Goal: Information Seeking & Learning: Learn about a topic

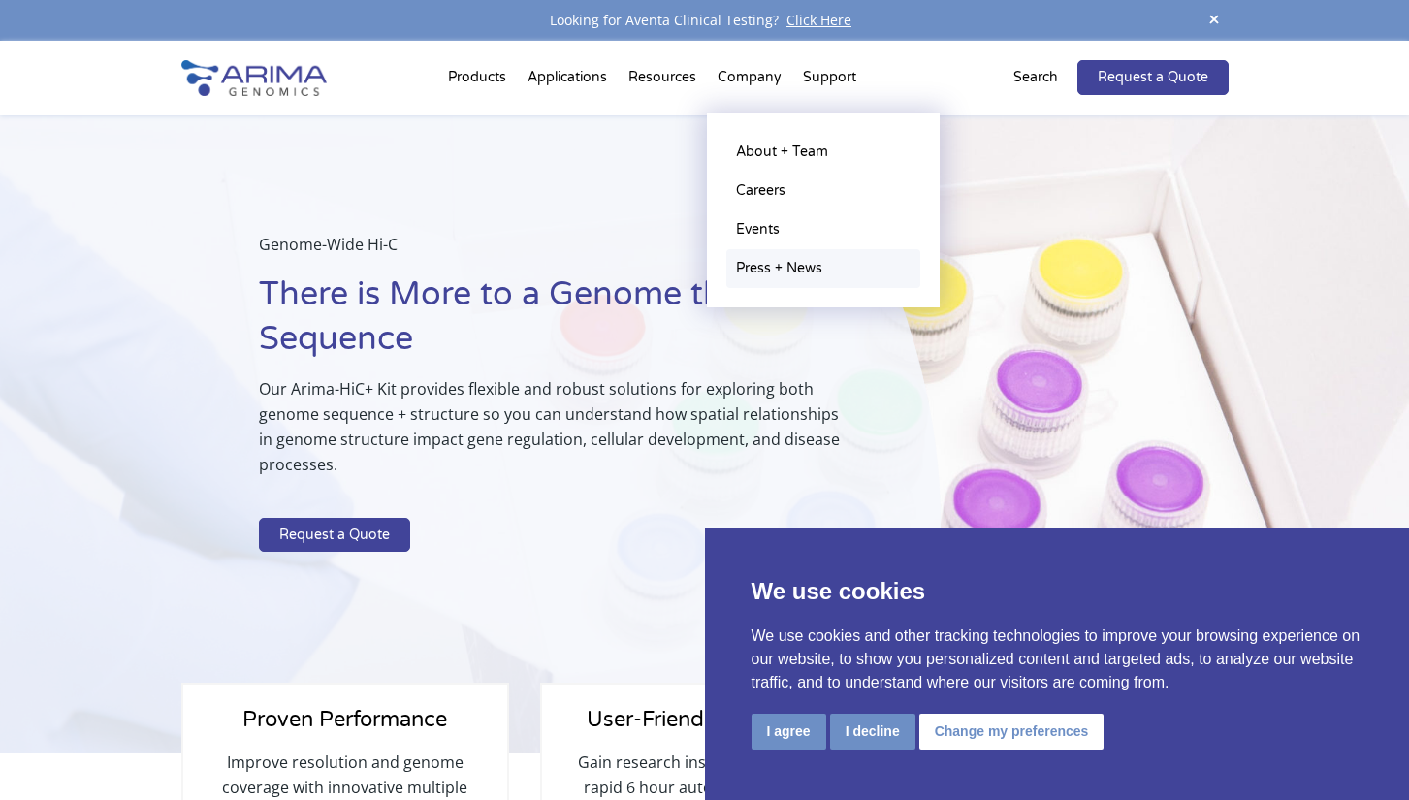
click at [797, 260] on link "Press + News" at bounding box center [823, 268] width 194 height 39
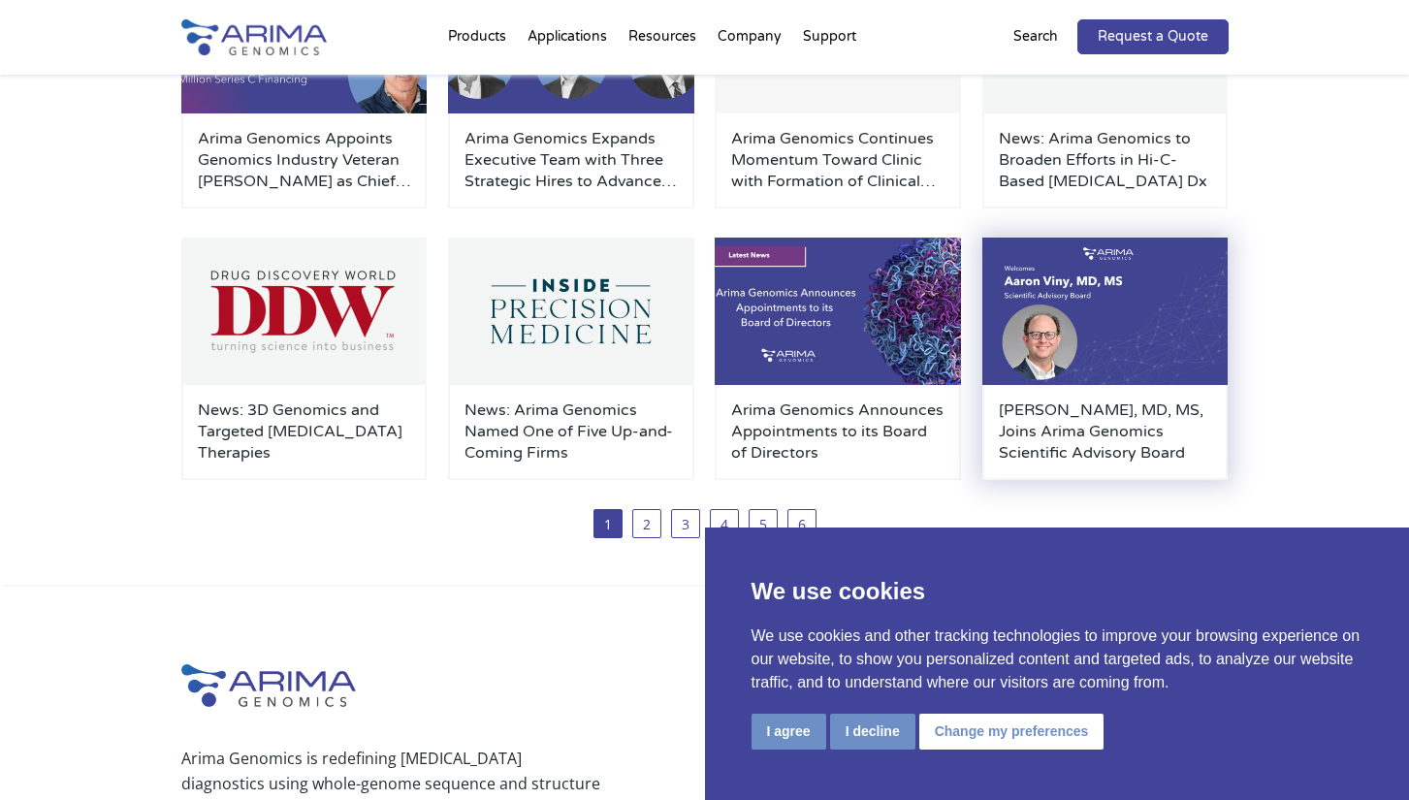
scroll to position [297, 0]
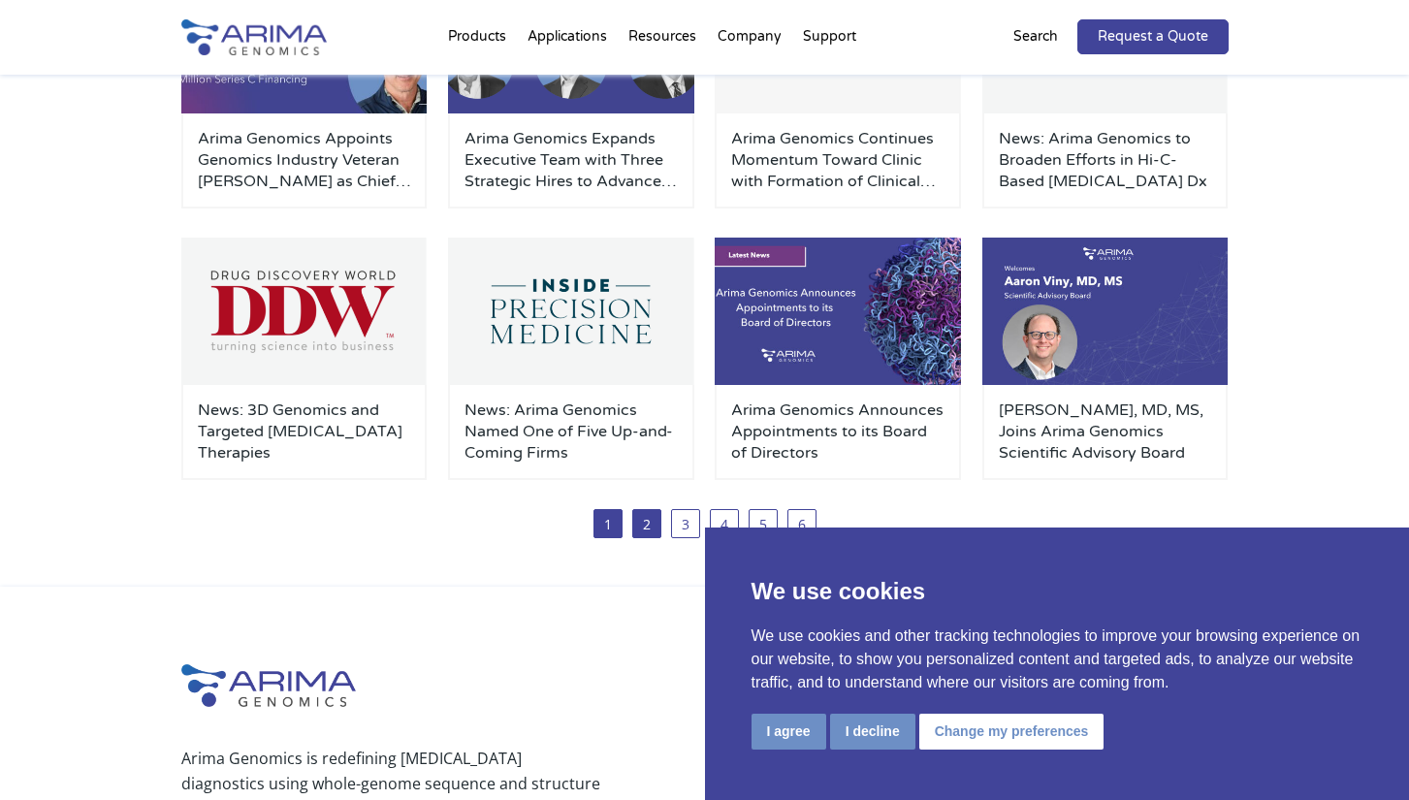
click at [646, 518] on link "2" at bounding box center [646, 523] width 29 height 29
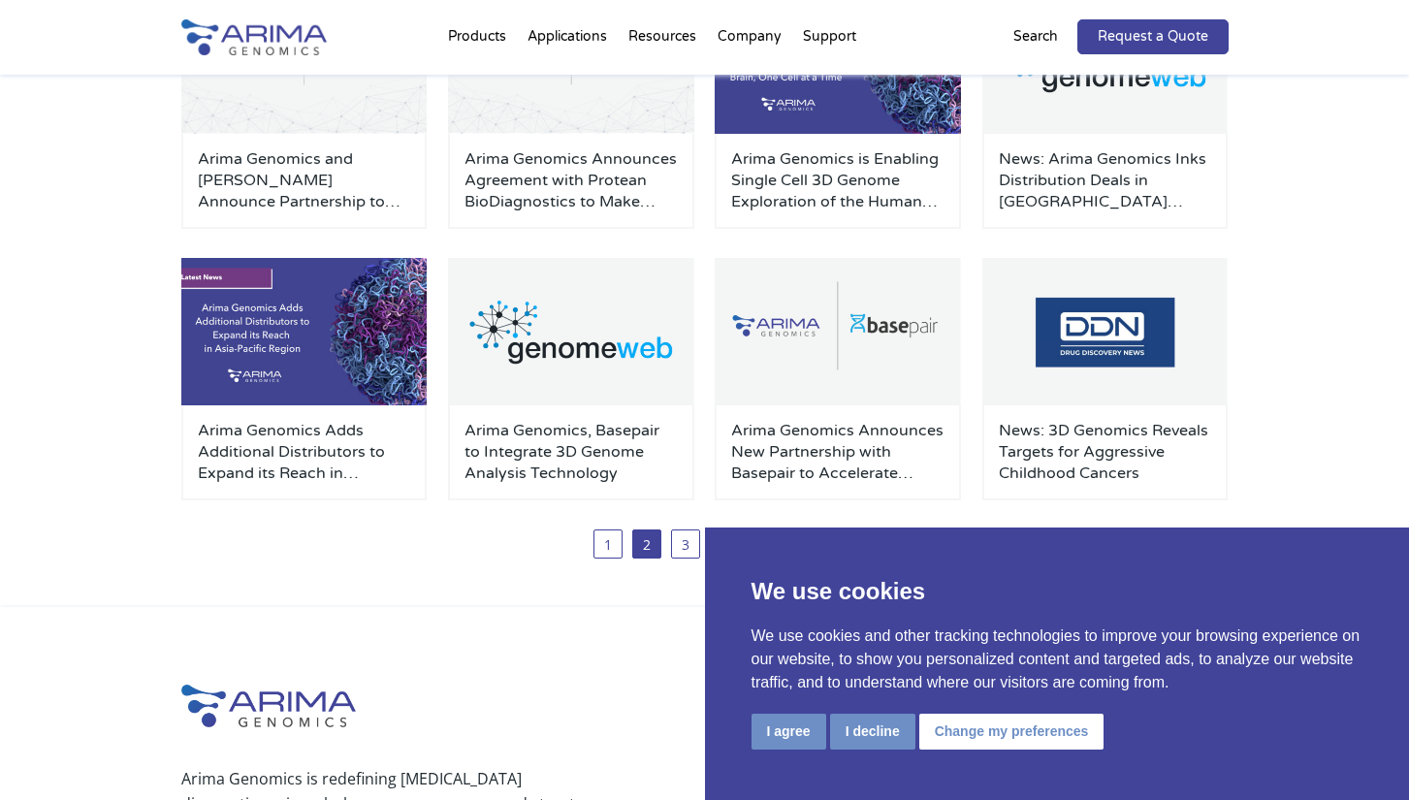
scroll to position [357, 0]
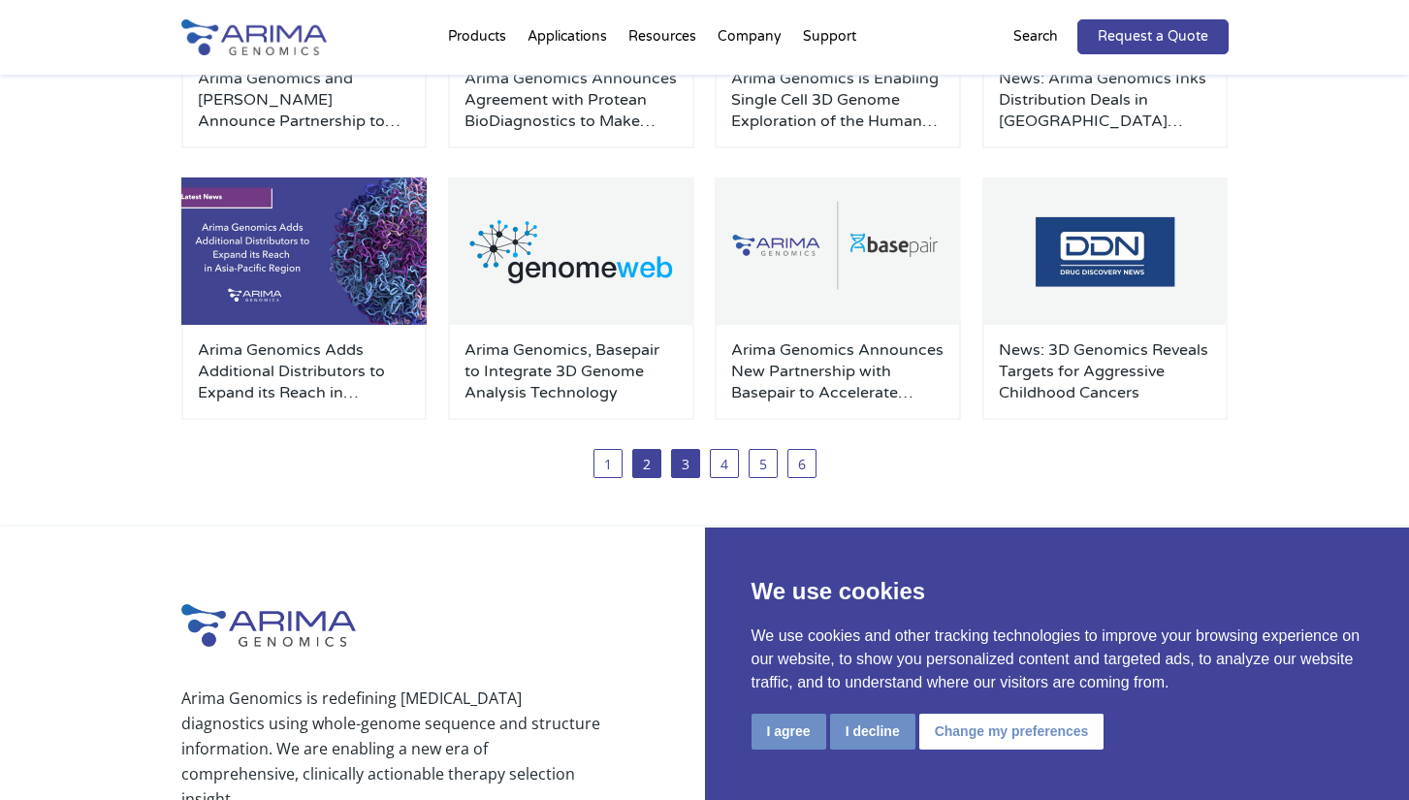
click at [689, 468] on link "3" at bounding box center [685, 463] width 29 height 29
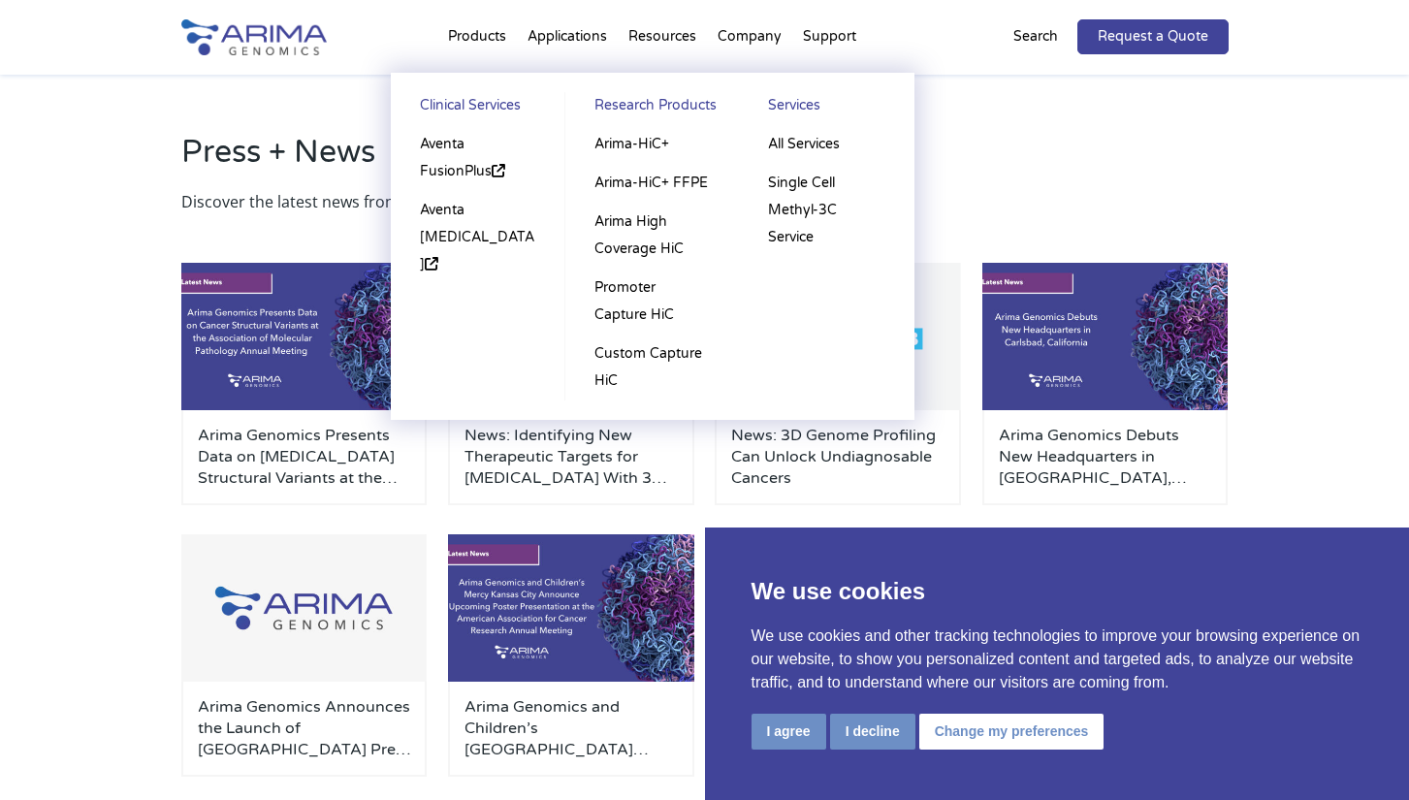
click at [487, 36] on li "Products Clinical Services Aventa FusionPlus Aventa Lymphoma Research Products …" at bounding box center [477, 41] width 80 height 66
click at [815, 213] on link "Single Cell Methyl-3C Service" at bounding box center [826, 210] width 136 height 93
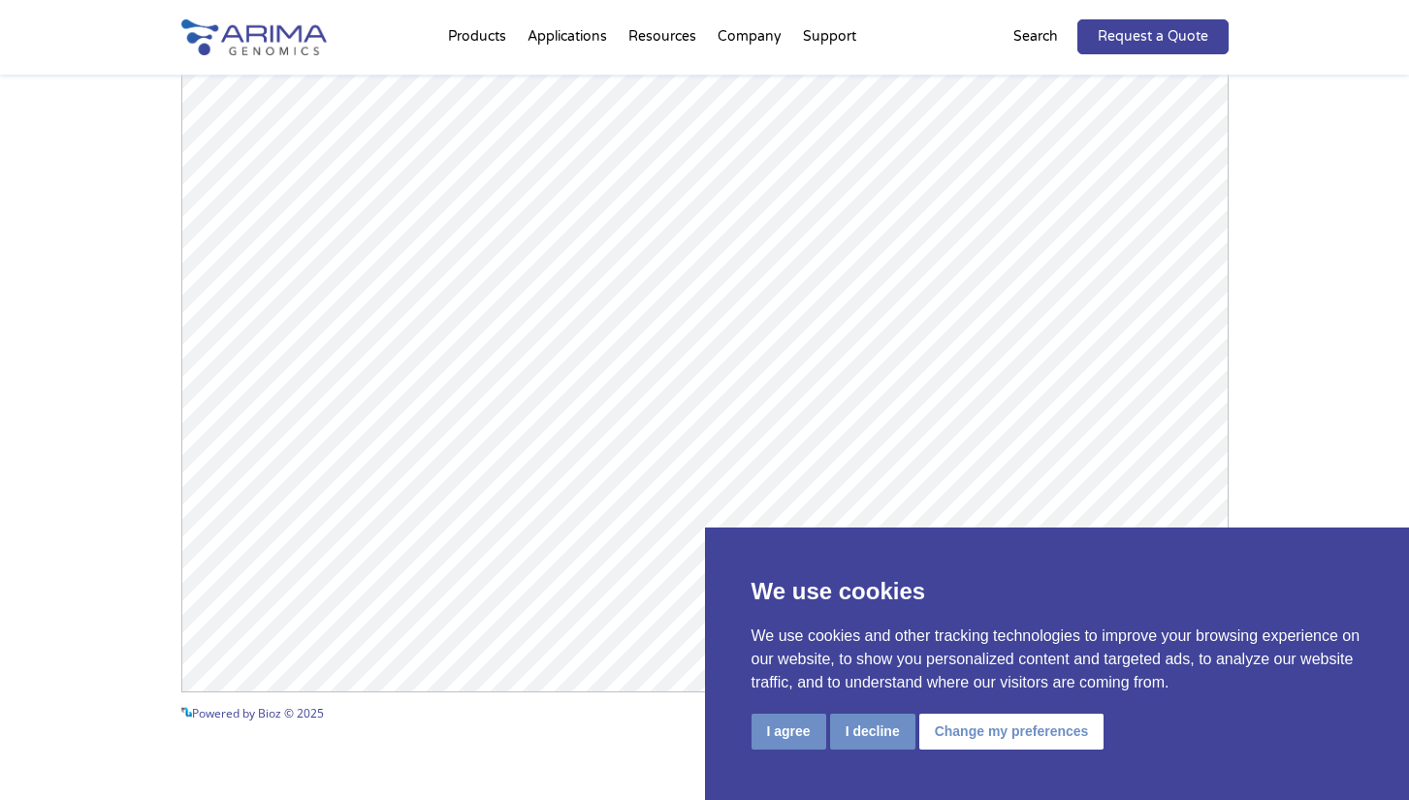
scroll to position [1874, 0]
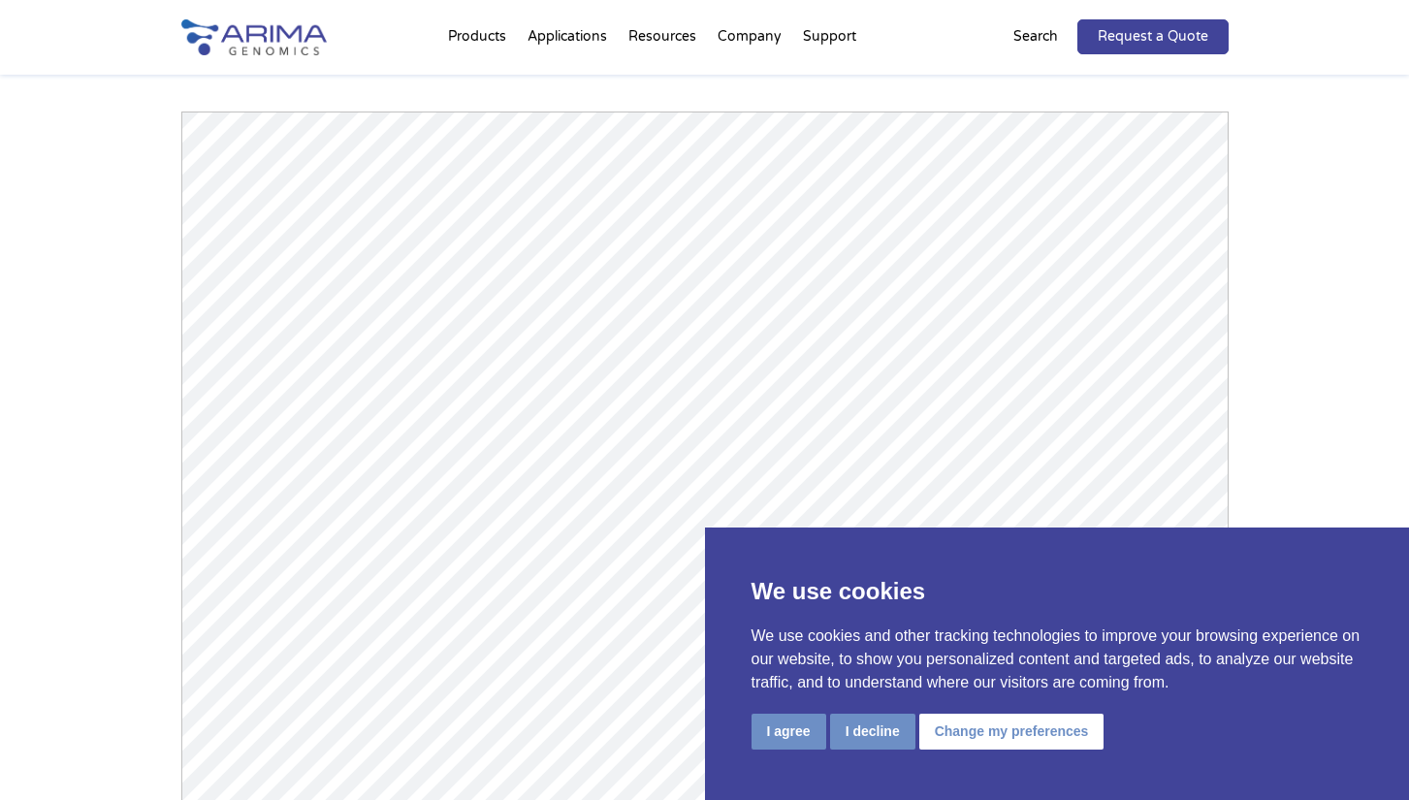
click at [792, 734] on button "I agree" at bounding box center [789, 732] width 75 height 36
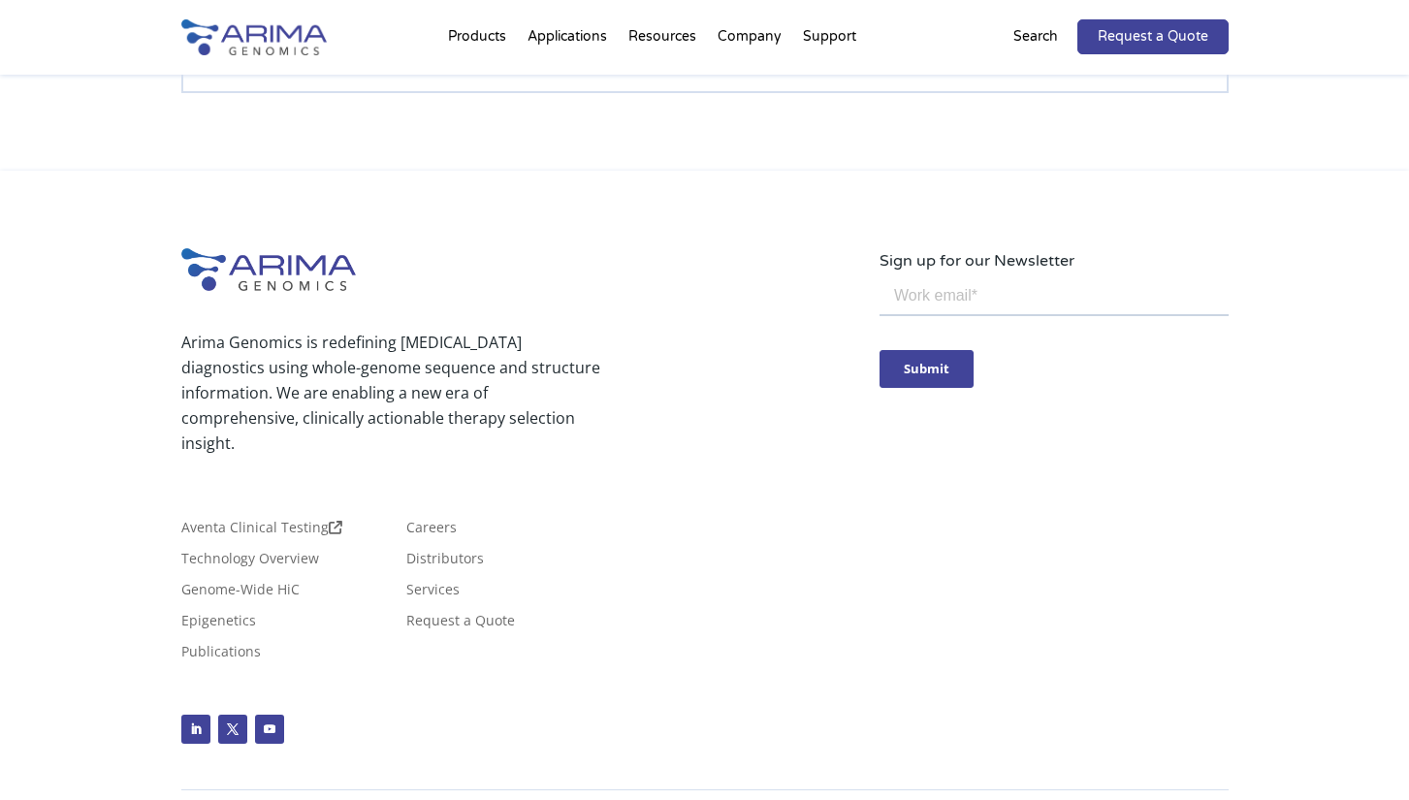
scroll to position [3757, 0]
